Goal: Task Accomplishment & Management: Use online tool/utility

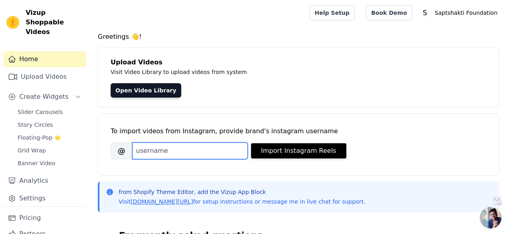
click at [192, 153] on input "Brand's Instagram Username" at bounding box center [189, 151] width 115 height 17
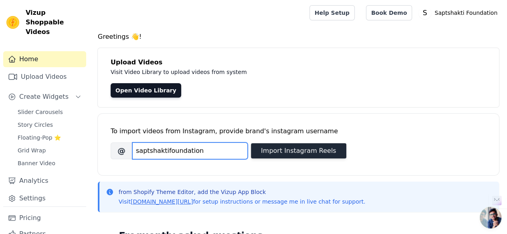
type input "saptshaktifoundation"
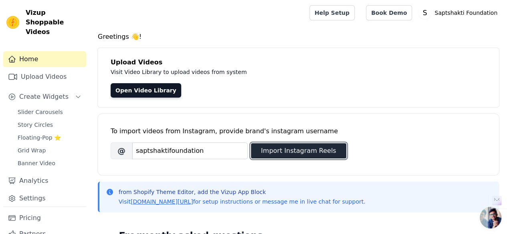
click at [276, 151] on button "Import Instagram Reels" at bounding box center [298, 150] width 95 height 15
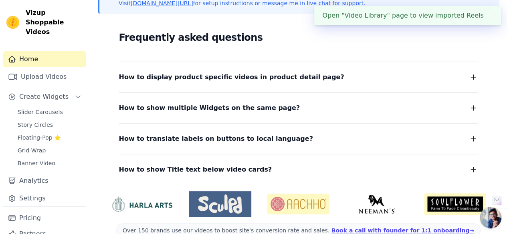
scroll to position [133, 0]
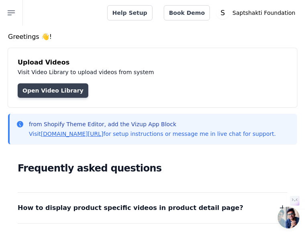
click at [88, 88] on link "Open Video Library" at bounding box center [53, 90] width 71 height 14
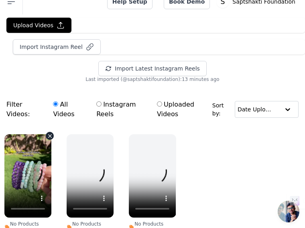
scroll to position [25, 0]
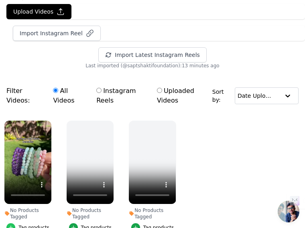
click at [15, 223] on div "button" at bounding box center [10, 227] width 9 height 9
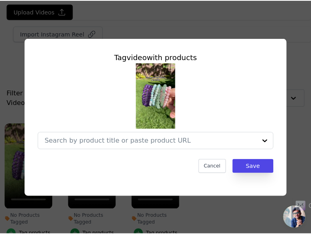
scroll to position [0, 0]
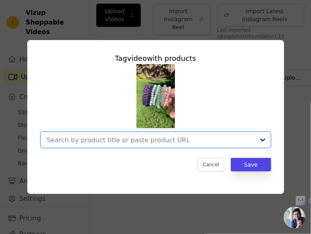
click at [153, 140] on input "No Products Tagged Tag video with products Option undefined, selected. Select i…" at bounding box center [151, 140] width 208 height 8
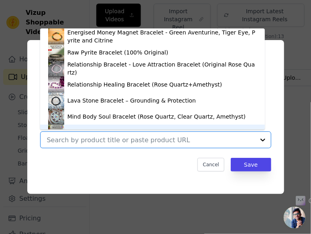
scroll to position [11, 0]
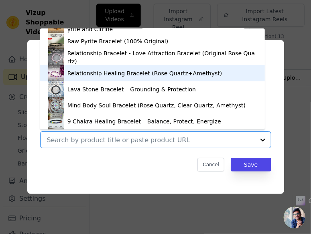
click at [149, 75] on div "Relationship Healing Bracelet (Rose Quartz+Amethyst)" at bounding box center [144, 73] width 155 height 8
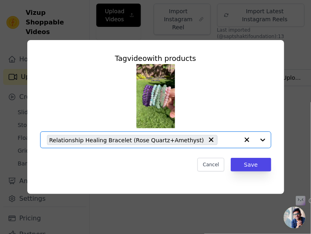
click at [221, 138] on input "No Products Tagged Tag video with products Option Relationship Healing Bracelet…" at bounding box center [229, 140] width 17 height 8
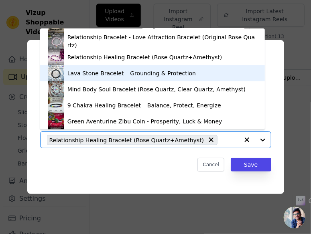
scroll to position [0, 0]
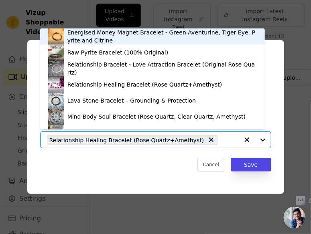
click at [123, 41] on div "Energised Money Magnet Bracelet - Green Aventurine, Tiger Eye, Pyrite and Citri…" at bounding box center [162, 36] width 190 height 16
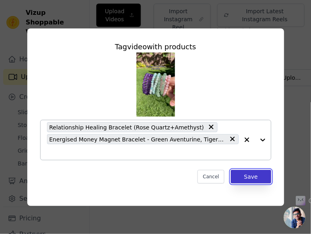
click at [247, 175] on button "Save" at bounding box center [250, 177] width 40 height 14
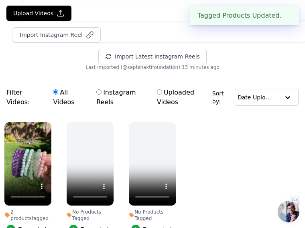
scroll to position [24, 4]
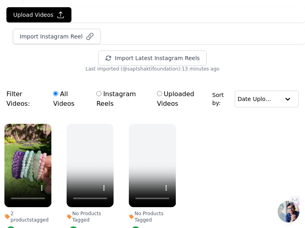
click at [202, 119] on ul "2 products tagged Tag products No Products Tagged Tag products No Products Tagg…" at bounding box center [152, 187] width 305 height 136
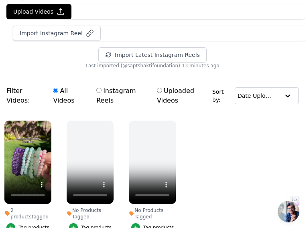
click at [0, 0] on span "Slider Carousels" at bounding box center [0, 0] width 0 height 0
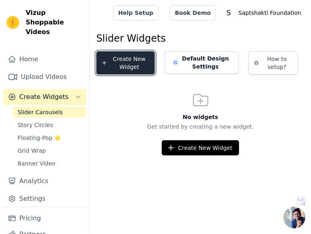
click at [130, 66] on button "Create New Widget" at bounding box center [125, 62] width 59 height 23
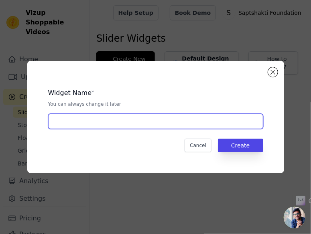
click at [219, 119] on input "text" at bounding box center [155, 121] width 215 height 15
type input "IG Slider"
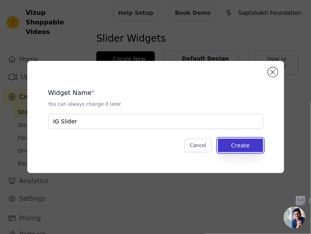
click at [228, 145] on button "Create" at bounding box center [240, 146] width 45 height 14
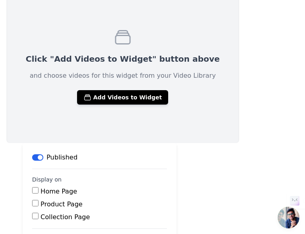
scroll to position [141, 0]
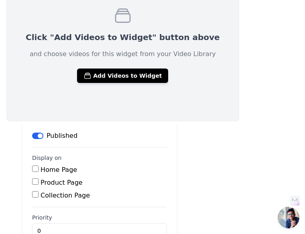
click at [38, 165] on input "Home Page" at bounding box center [35, 168] width 6 height 6
checkbox input "true"
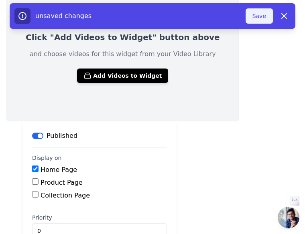
click at [256, 20] on button "Save" at bounding box center [258, 15] width 27 height 15
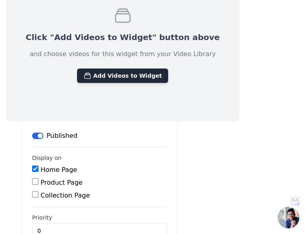
click at [168, 69] on button "Add Videos to Widget" at bounding box center [122, 76] width 91 height 14
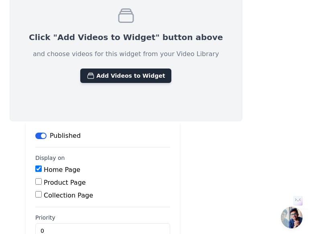
scroll to position [0, 0]
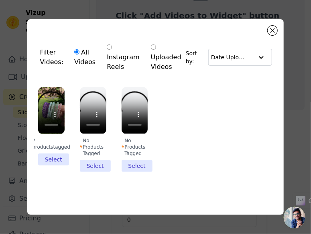
click at [57, 158] on li "2 products tagged Select" at bounding box center [51, 126] width 26 height 78
click at [0, 0] on input "2 products tagged Select" at bounding box center [0, 0] width 0 height 0
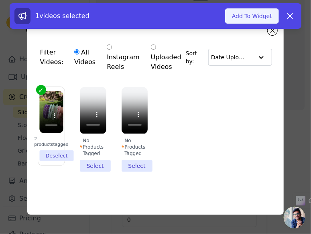
click at [260, 20] on button "Add To Widget" at bounding box center [252, 15] width 54 height 15
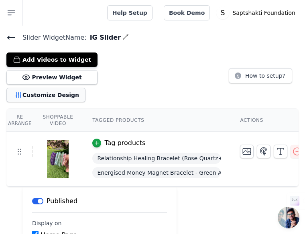
click at [85, 88] on button "Customize Design" at bounding box center [45, 95] width 79 height 14
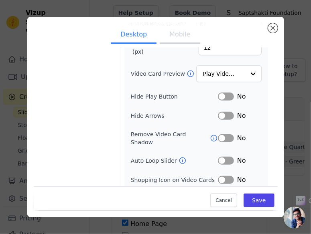
scroll to position [95, 0]
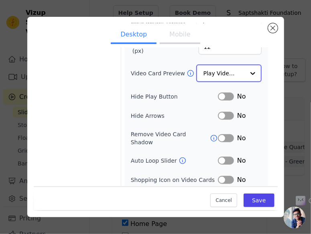
click at [213, 74] on input "Video Card Preview" at bounding box center [223, 73] width 41 height 16
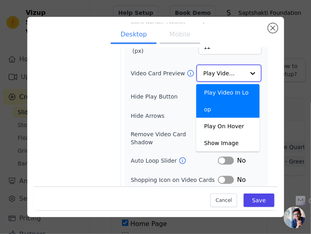
click at [213, 74] on input "Video Card Preview" at bounding box center [223, 73] width 41 height 16
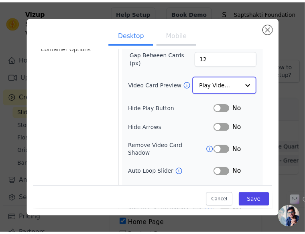
scroll to position [0, 0]
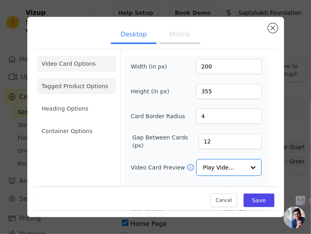
click at [84, 89] on li "Tagged Product Options" at bounding box center [76, 86] width 79 height 16
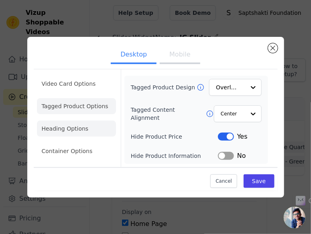
click at [88, 125] on li "Heading Options" at bounding box center [76, 129] width 79 height 16
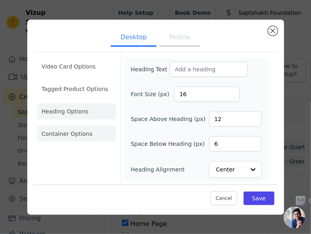
click at [88, 134] on li "Container Options" at bounding box center [76, 134] width 79 height 16
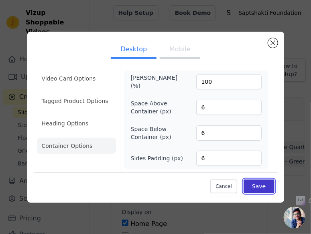
click at [258, 186] on button "Save" at bounding box center [258, 187] width 30 height 14
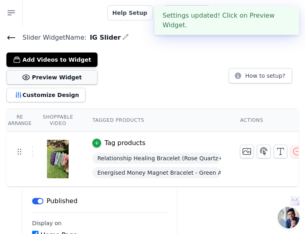
click at [97, 70] on button "Preview Widget" at bounding box center [51, 77] width 91 height 14
